Goal: Task Accomplishment & Management: Complete application form

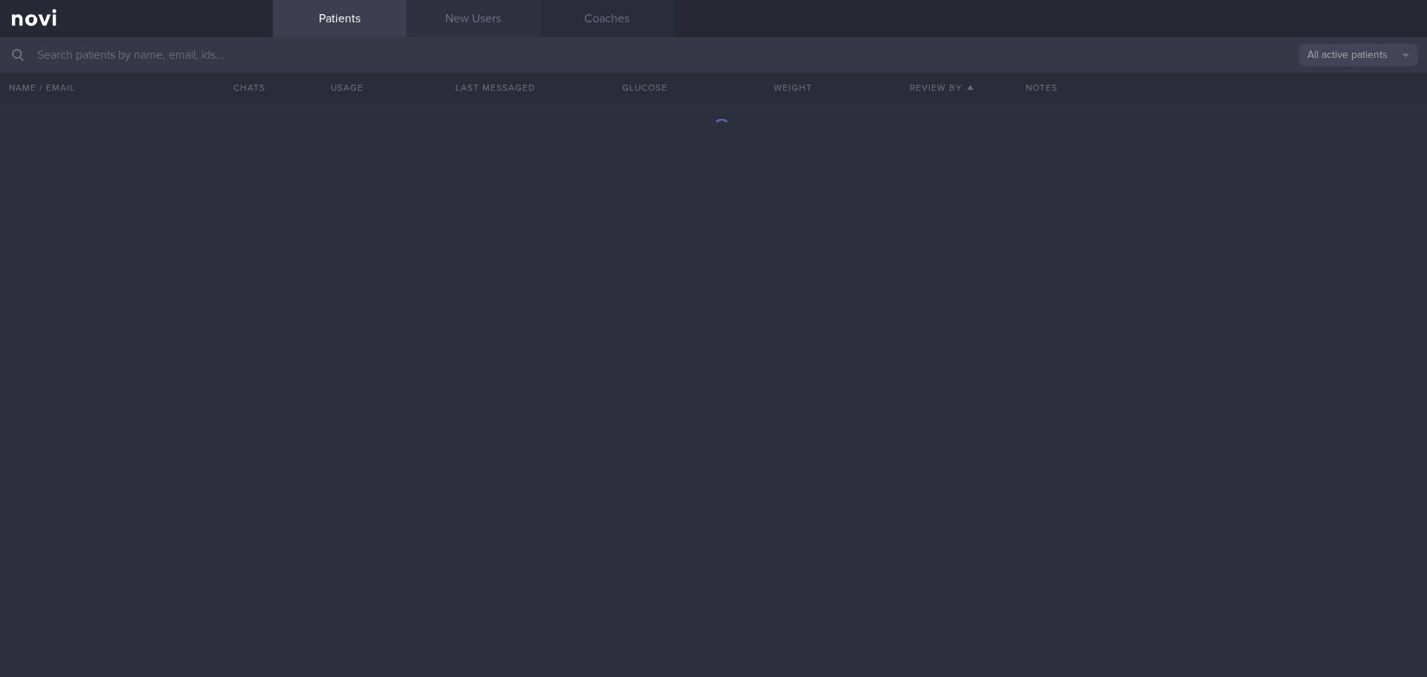
click at [496, 22] on link "New Users" at bounding box center [474, 18] width 134 height 37
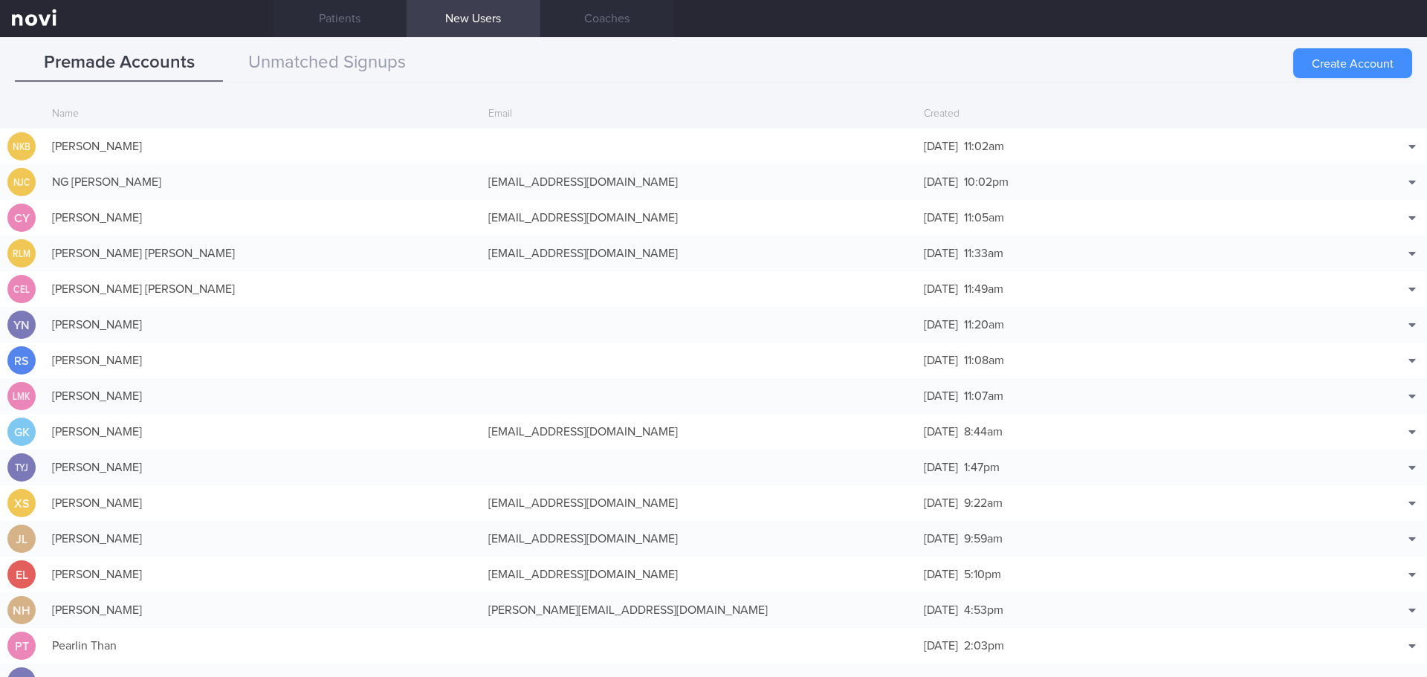
click at [1355, 70] on button "Create Account" at bounding box center [1352, 63] width 119 height 30
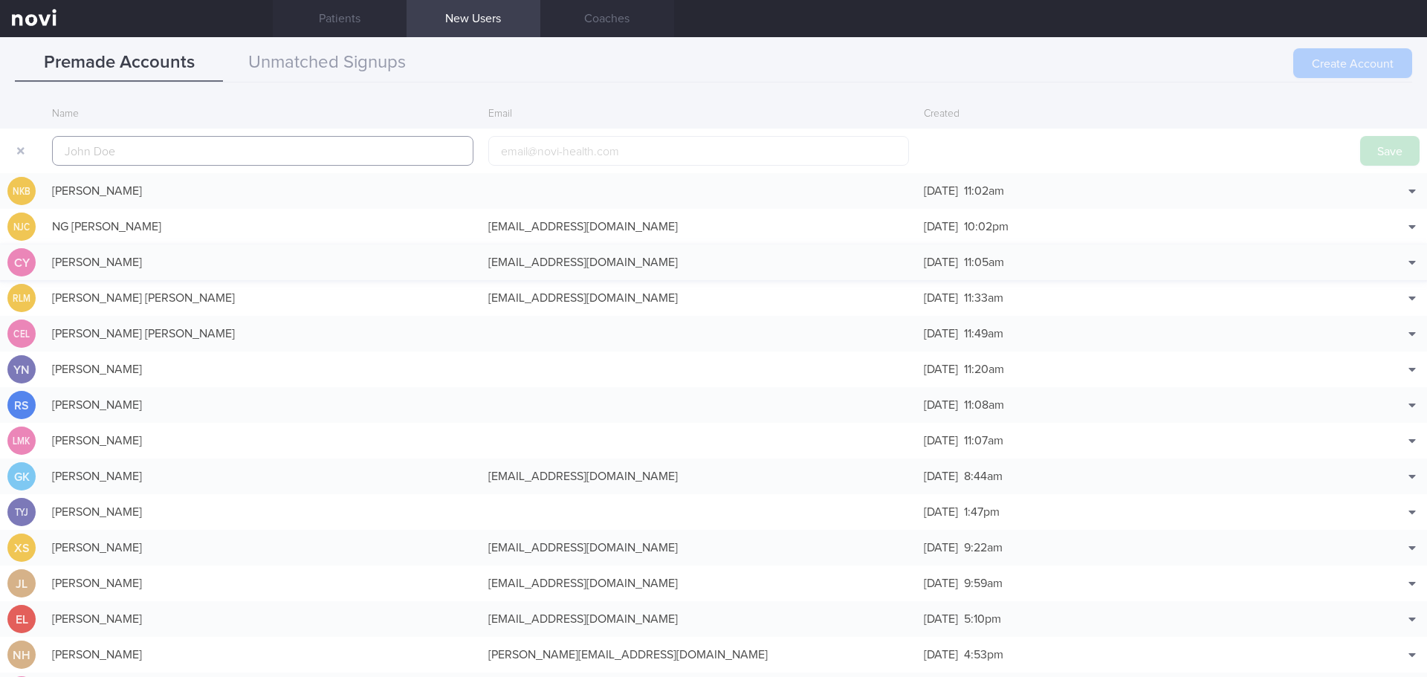
scroll to position [36, 0]
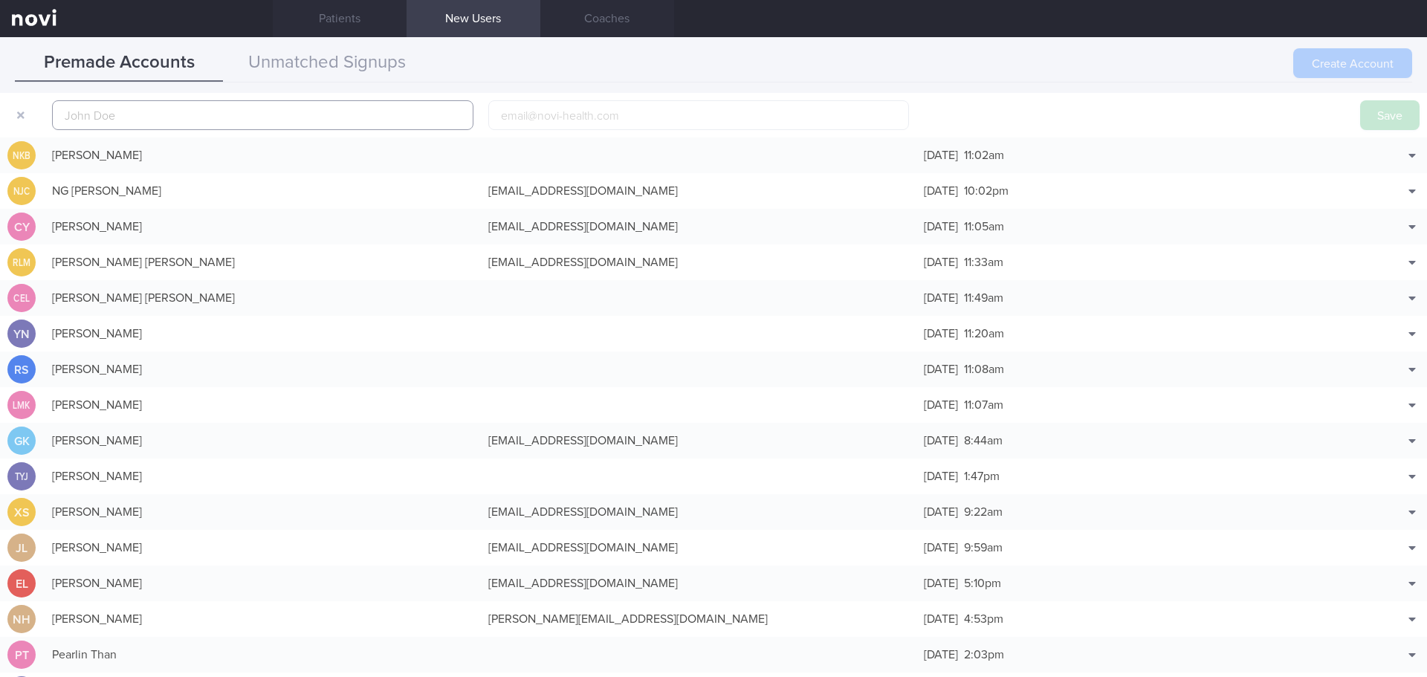
paste input "[PERSON_NAME] [PERSON_NAME]"
type input "[PERSON_NAME] [PERSON_NAME]"
click at [594, 111] on input "email" at bounding box center [698, 115] width 421 height 30
paste input "[PERSON_NAME][EMAIL_ADDRESS][DOMAIN_NAME]"
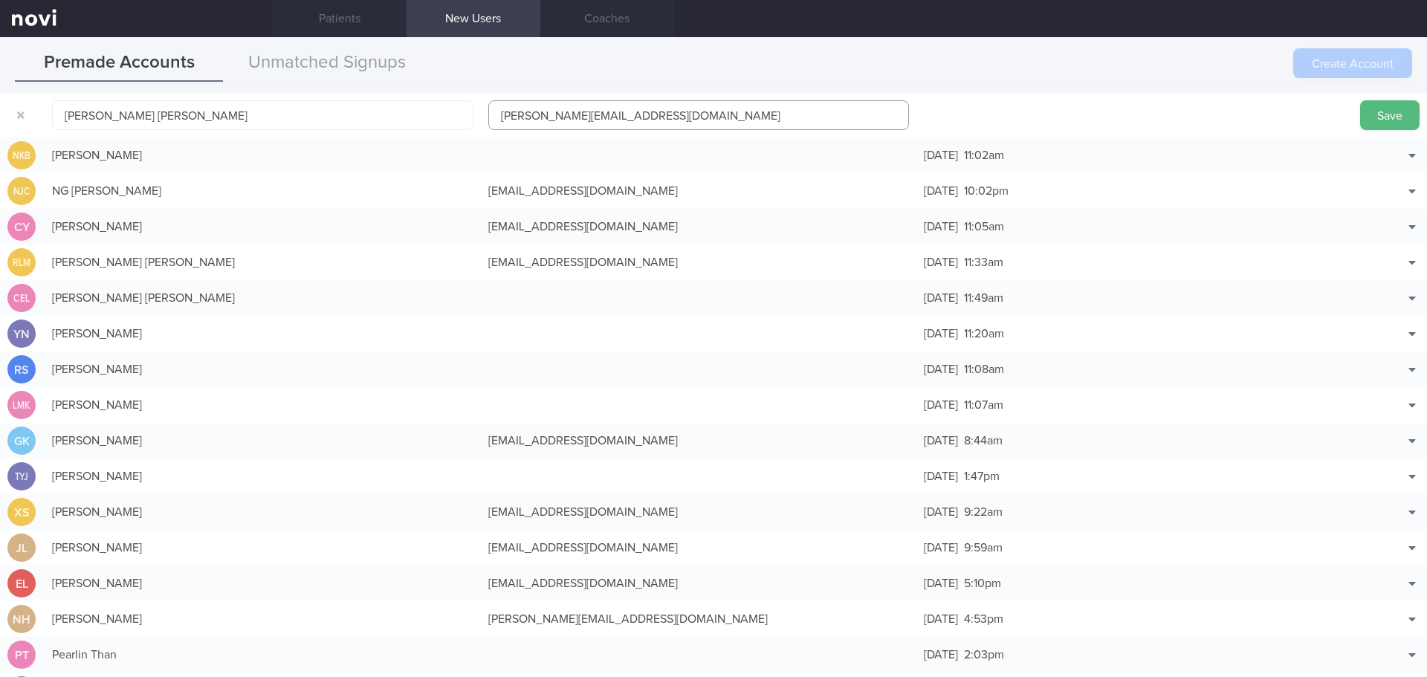
click at [595, 117] on input "[PERSON_NAME][EMAIL_ADDRESS][DOMAIN_NAME]" at bounding box center [698, 115] width 421 height 30
type input "[PERSON_NAME][EMAIL_ADDRESS][DOMAIN_NAME]"
click at [1360, 118] on button "Save" at bounding box center [1389, 115] width 59 height 30
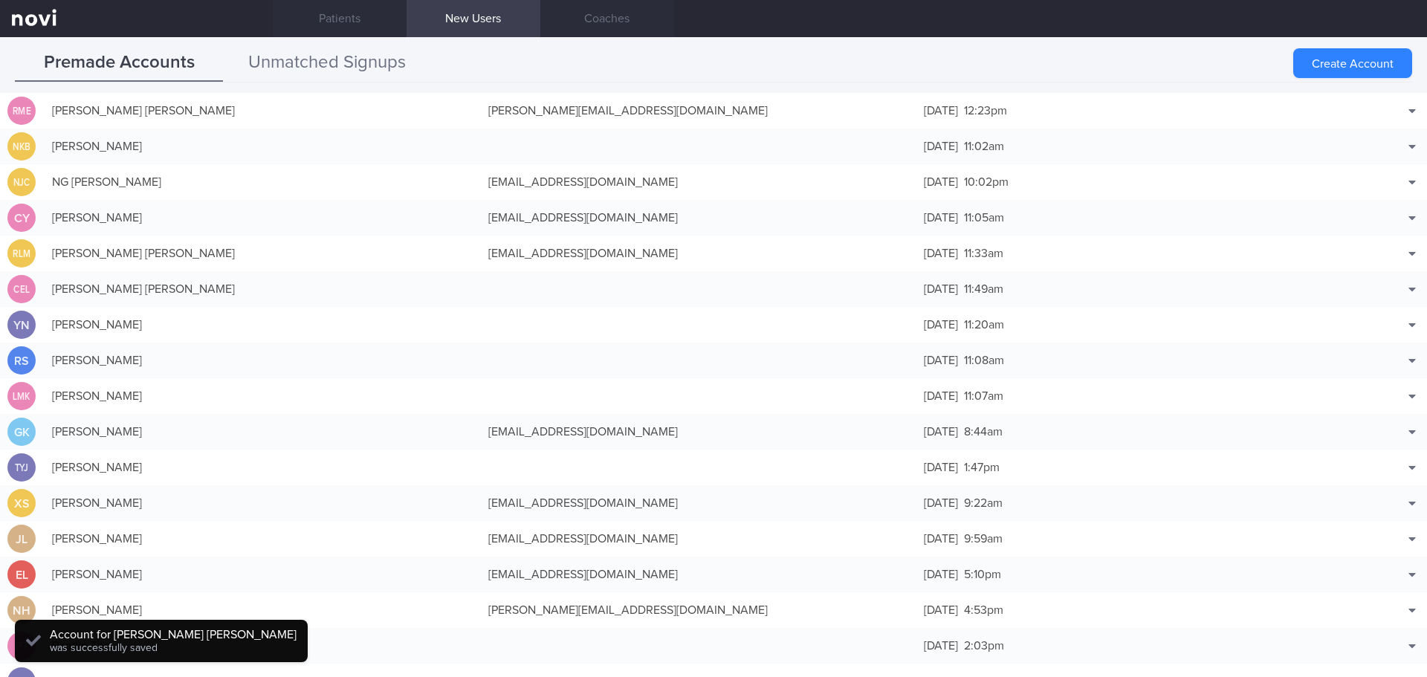
click at [336, 72] on button "Unmatched Signups" at bounding box center [327, 63] width 208 height 37
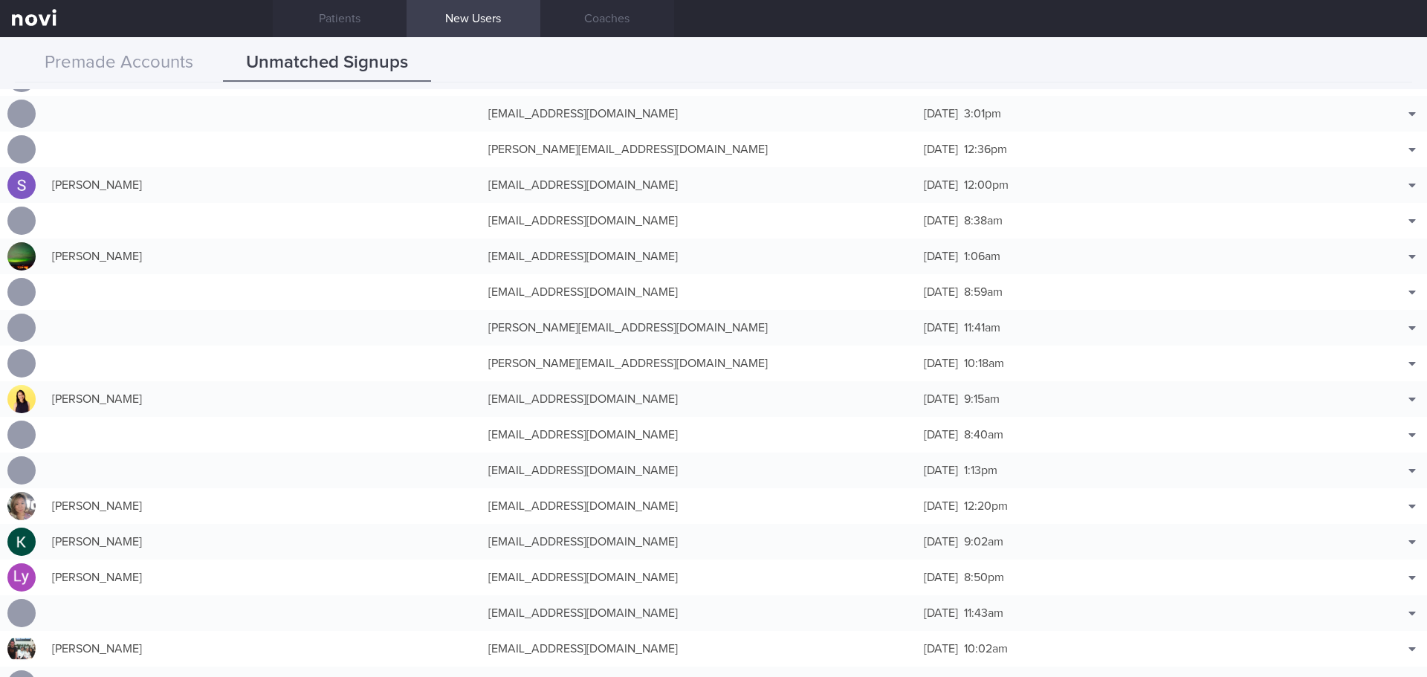
scroll to position [1932, 0]
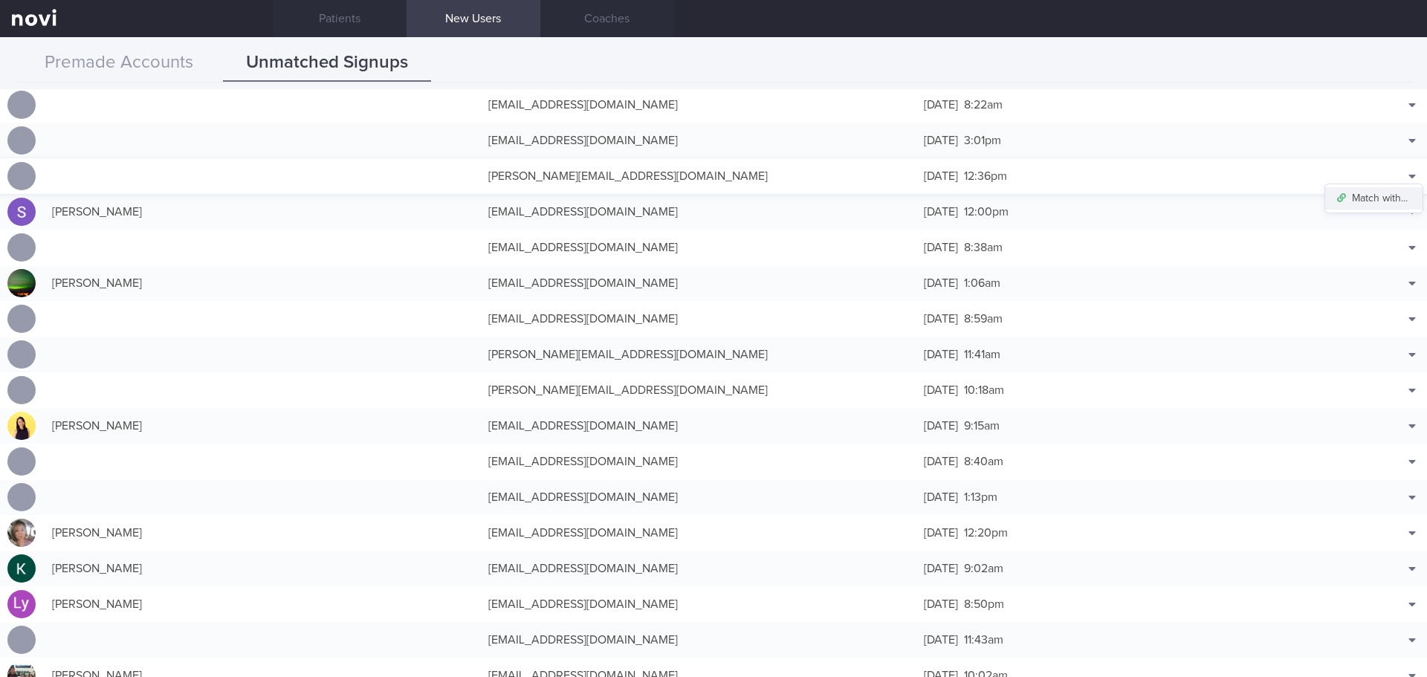
click at [1380, 198] on button "Match with..." at bounding box center [1373, 198] width 97 height 22
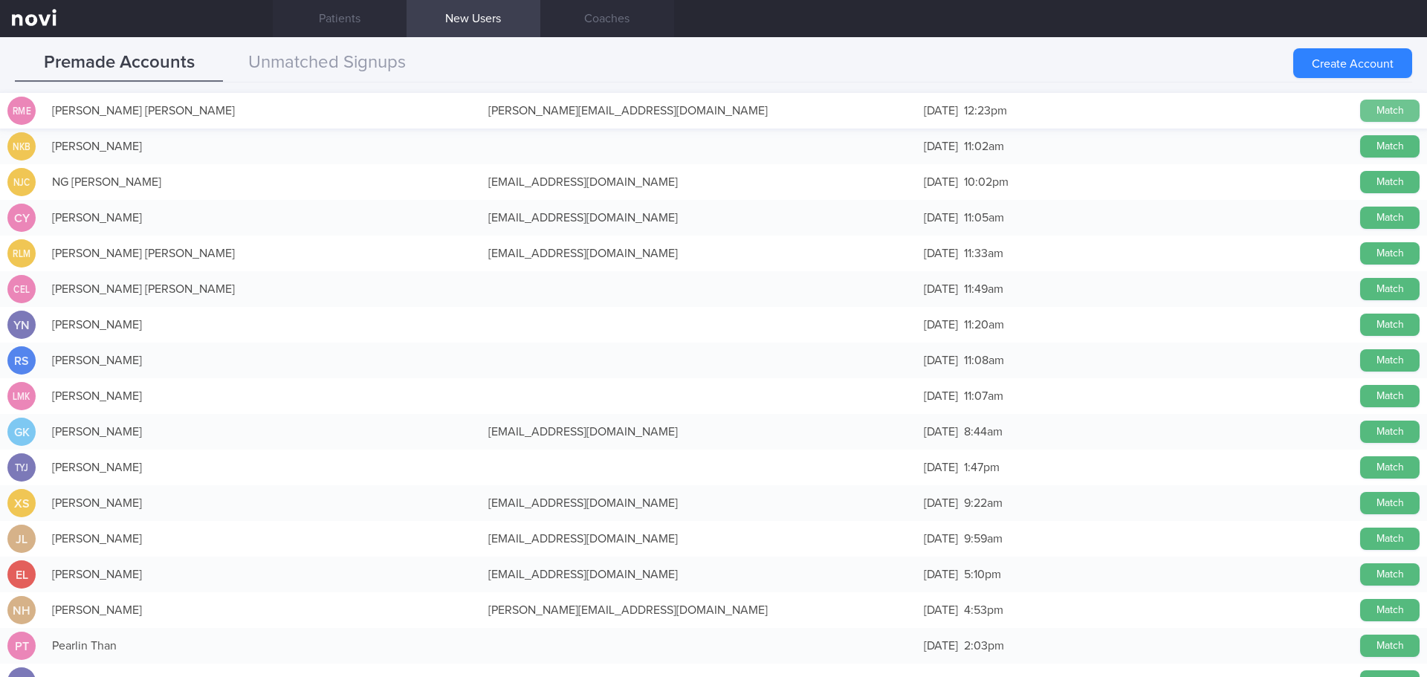
click at [1389, 117] on button "Match" at bounding box center [1389, 111] width 59 height 22
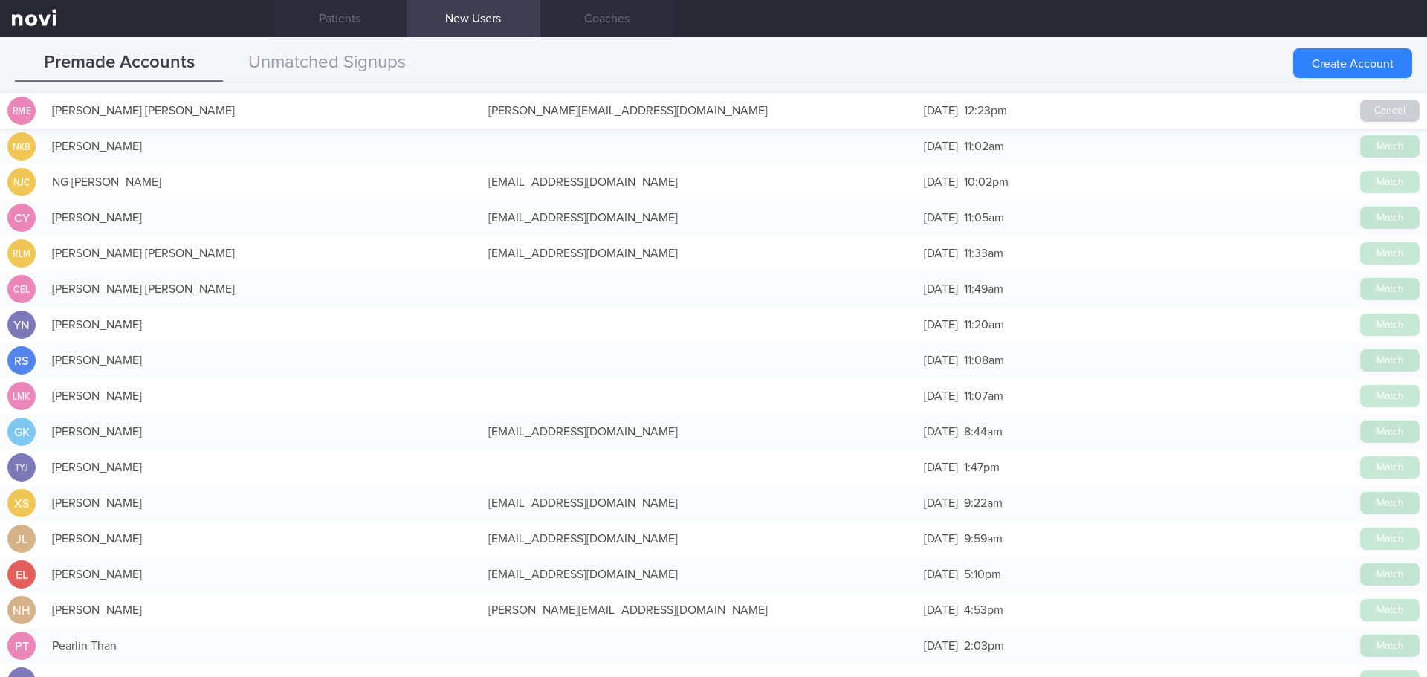
scroll to position [1929, 0]
